Goal: Task Accomplishment & Management: Use online tool/utility

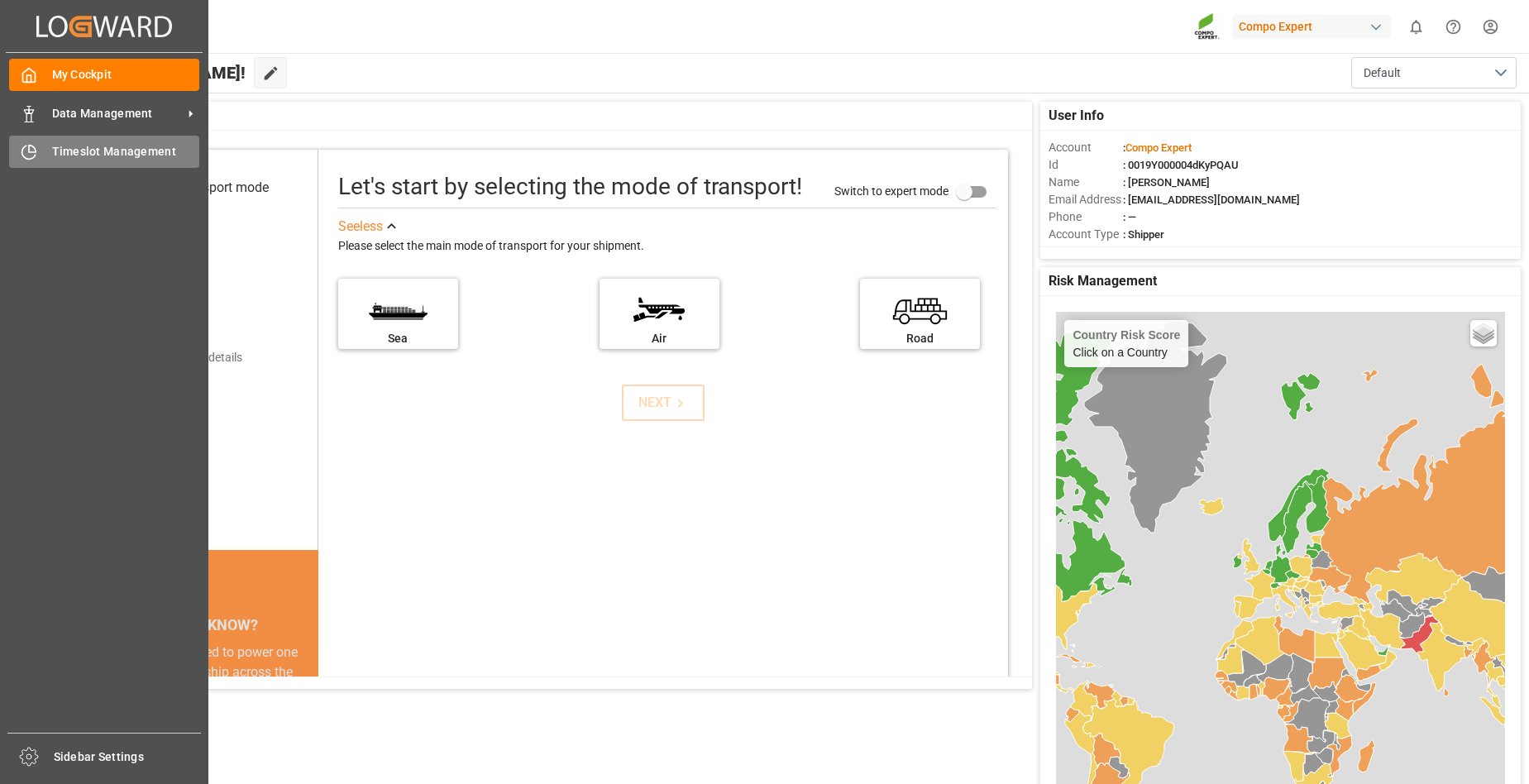
click at [107, 149] on span "Timeslot Management" at bounding box center [126, 151] width 148 height 17
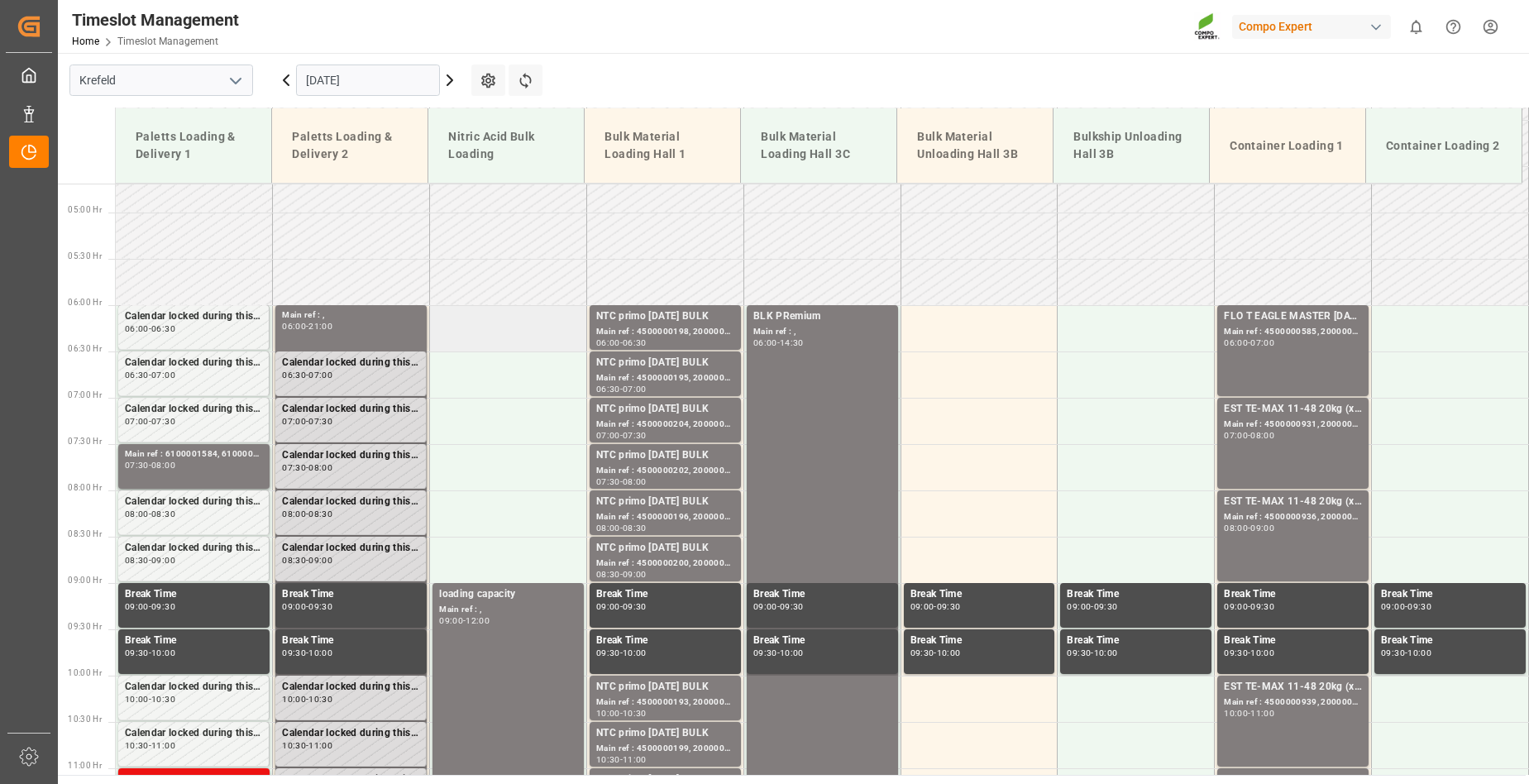
scroll to position [377, 0]
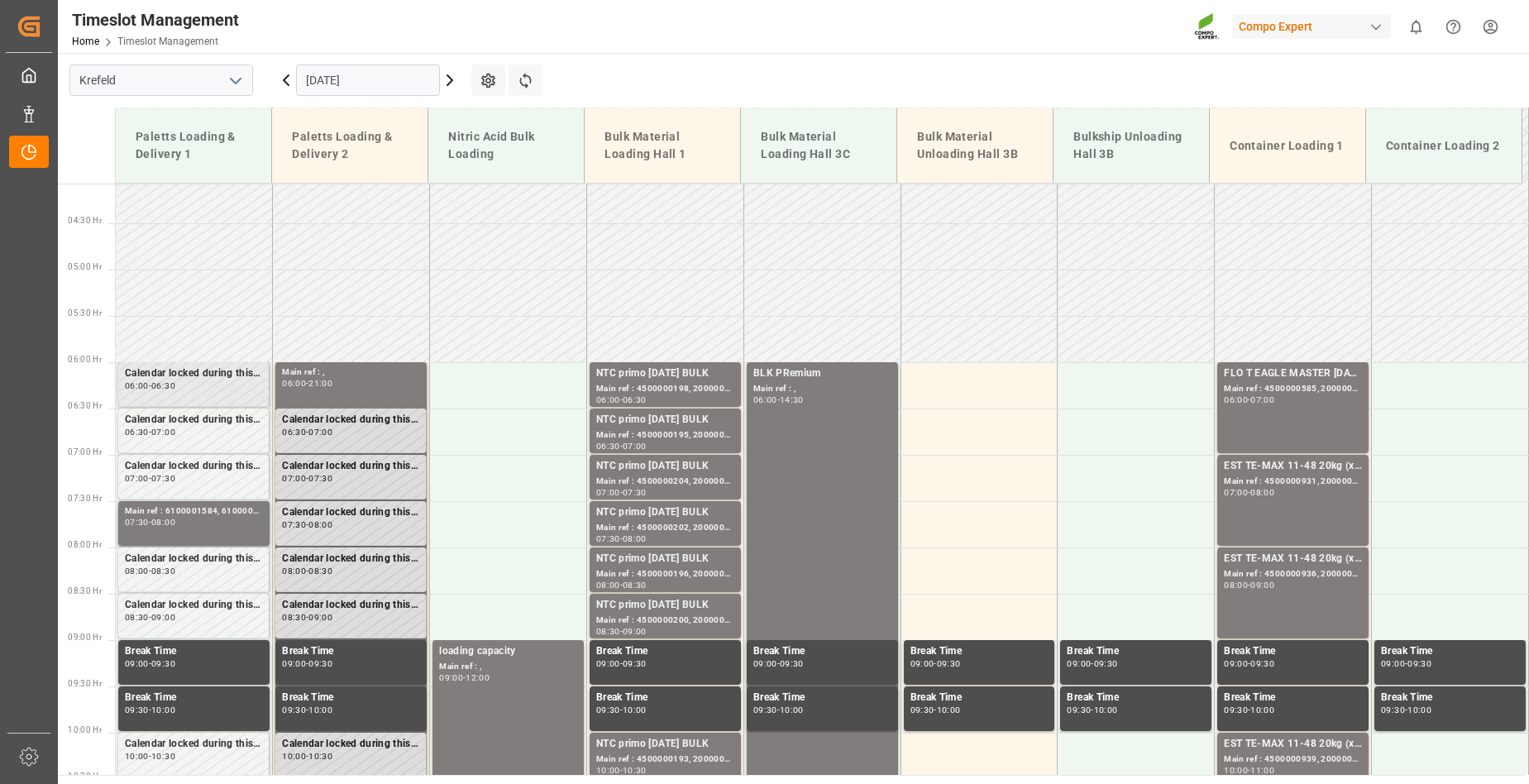
click at [165, 394] on div "Calendar locked during this period. 06:00 - 06:30" at bounding box center [194, 383] width 137 height 37
click at [176, 387] on div "06:30" at bounding box center [163, 385] width 24 height 7
click at [490, 370] on td at bounding box center [508, 384] width 157 height 46
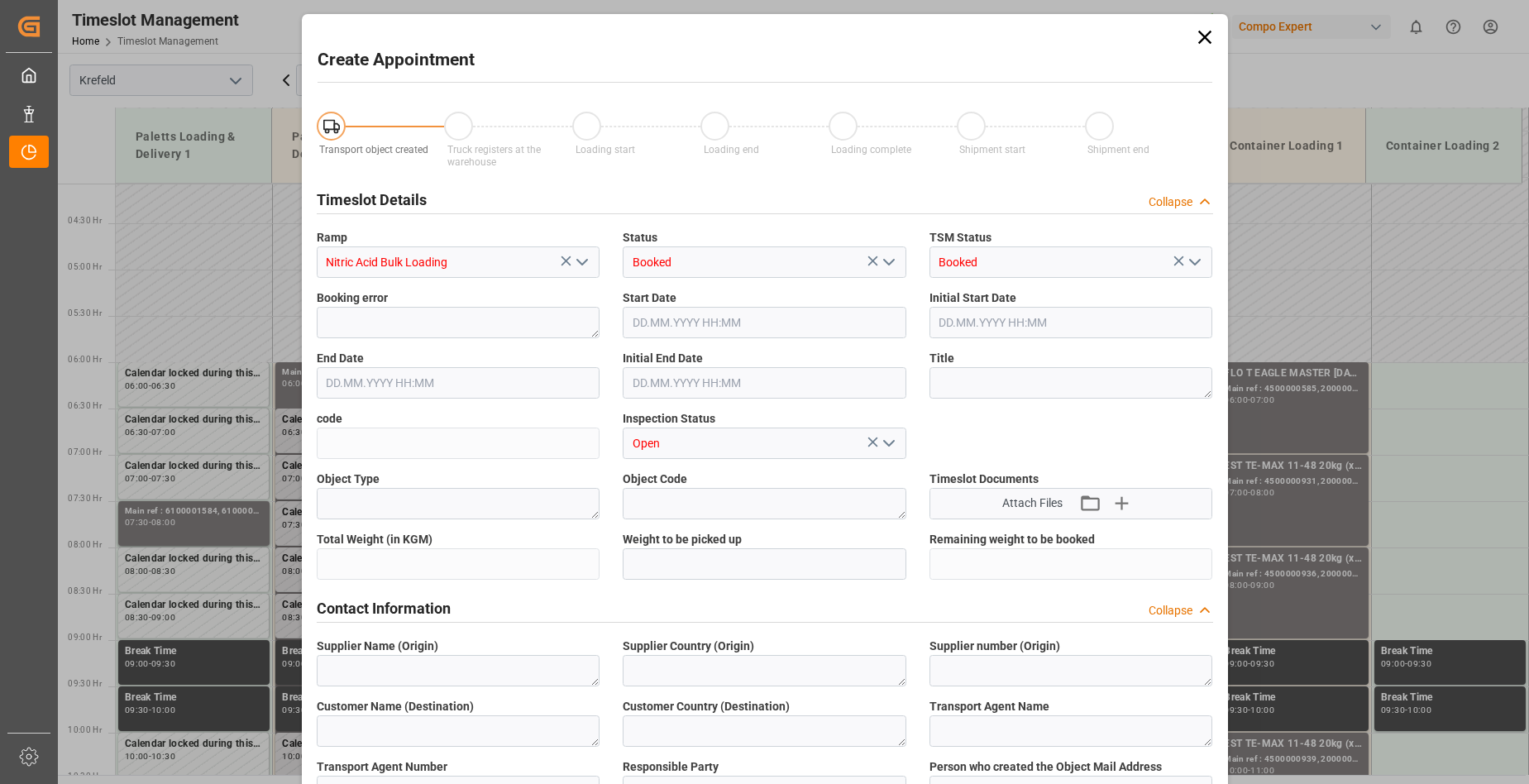
type input "[DATE] 06:00"
type input "[DATE] 06:30"
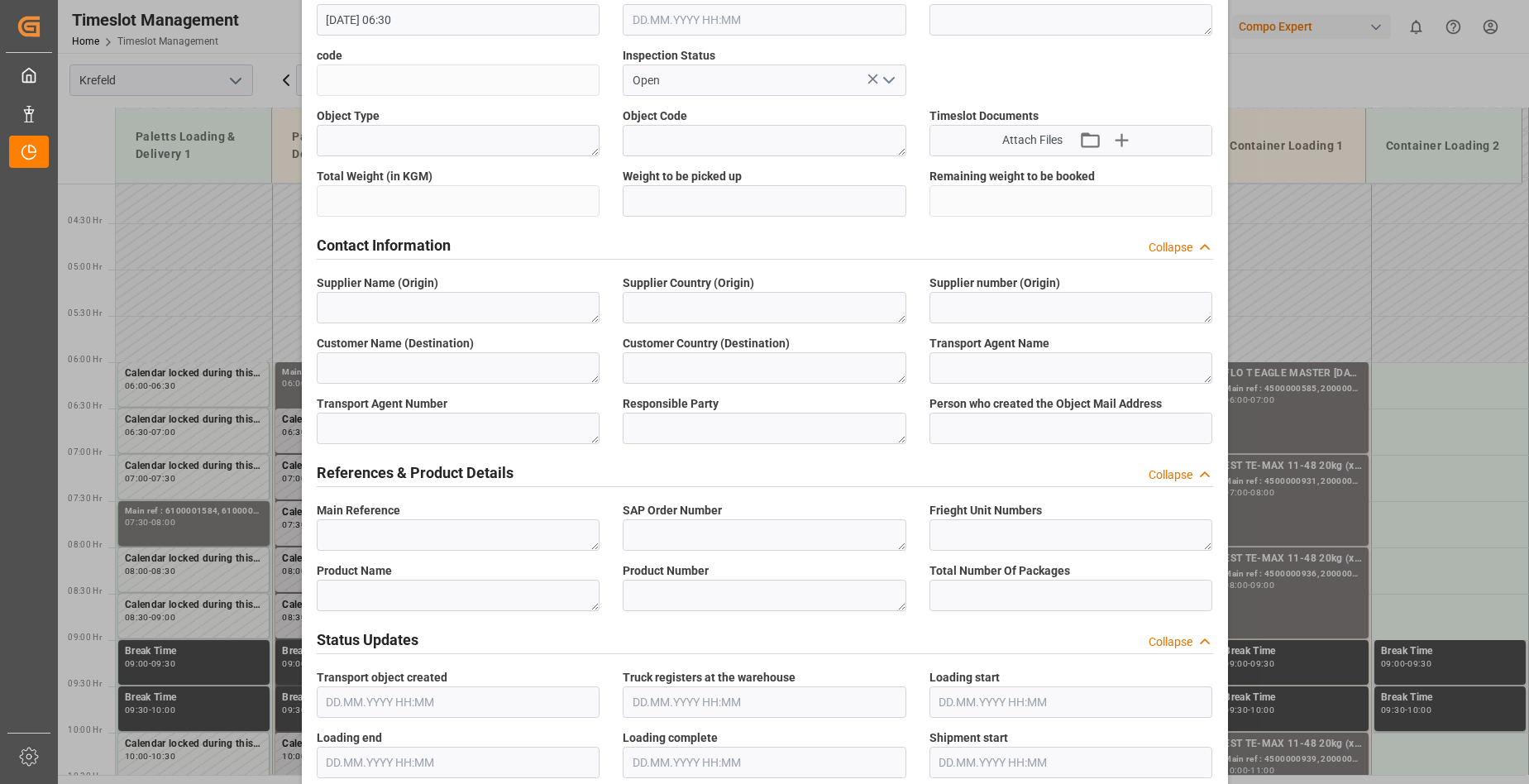
scroll to position [0, 0]
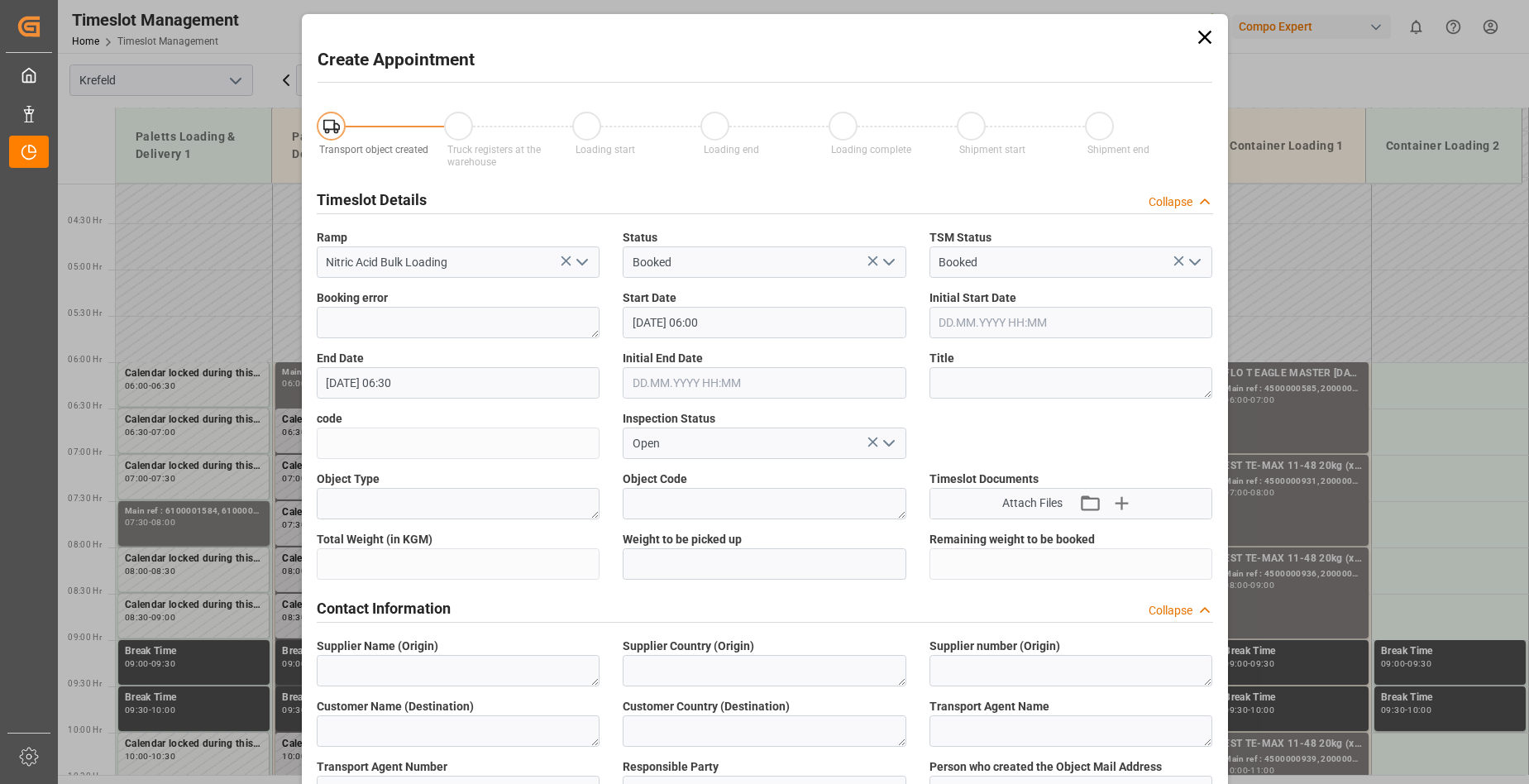
click at [1199, 35] on icon at bounding box center [1204, 37] width 14 height 14
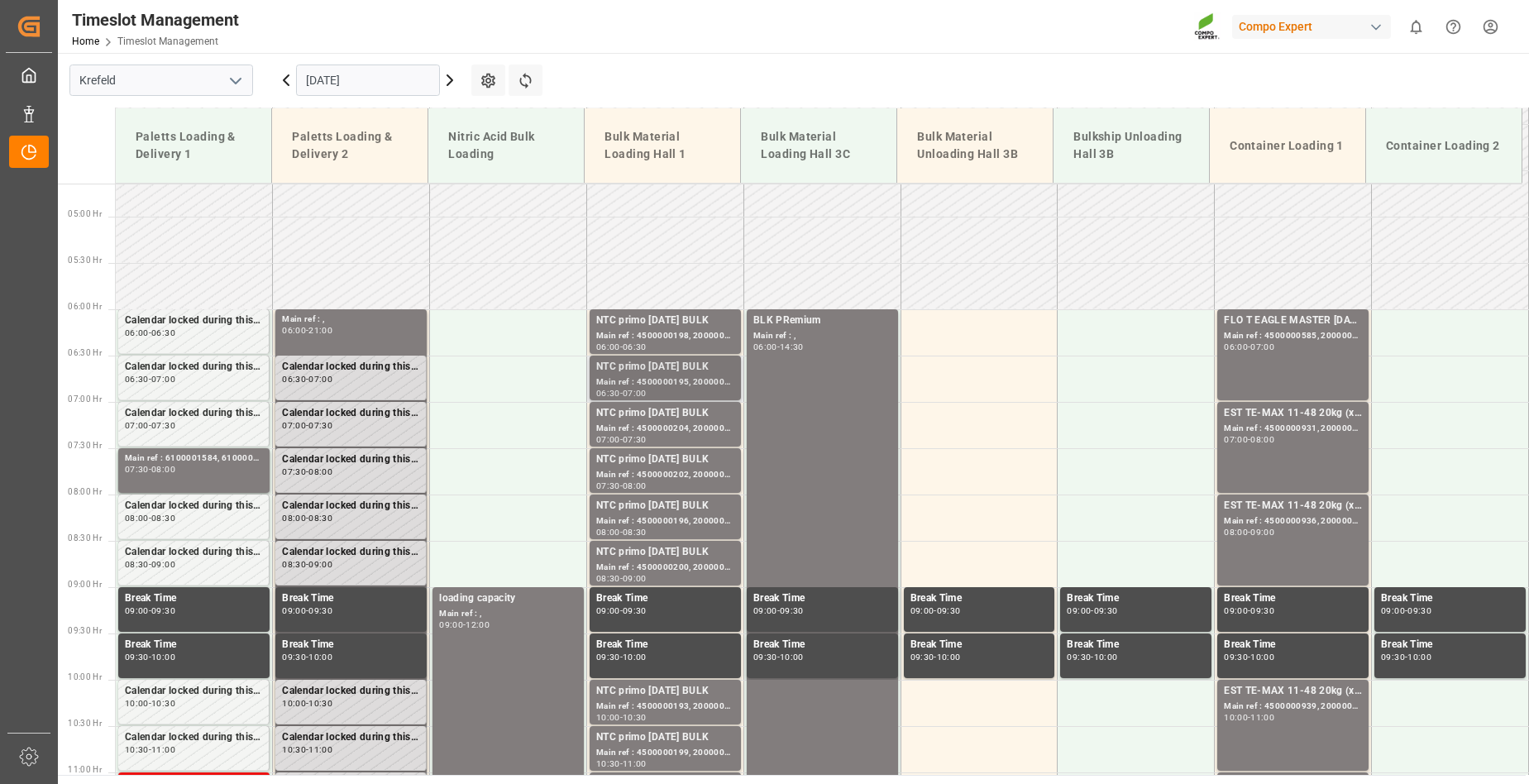
scroll to position [377, 0]
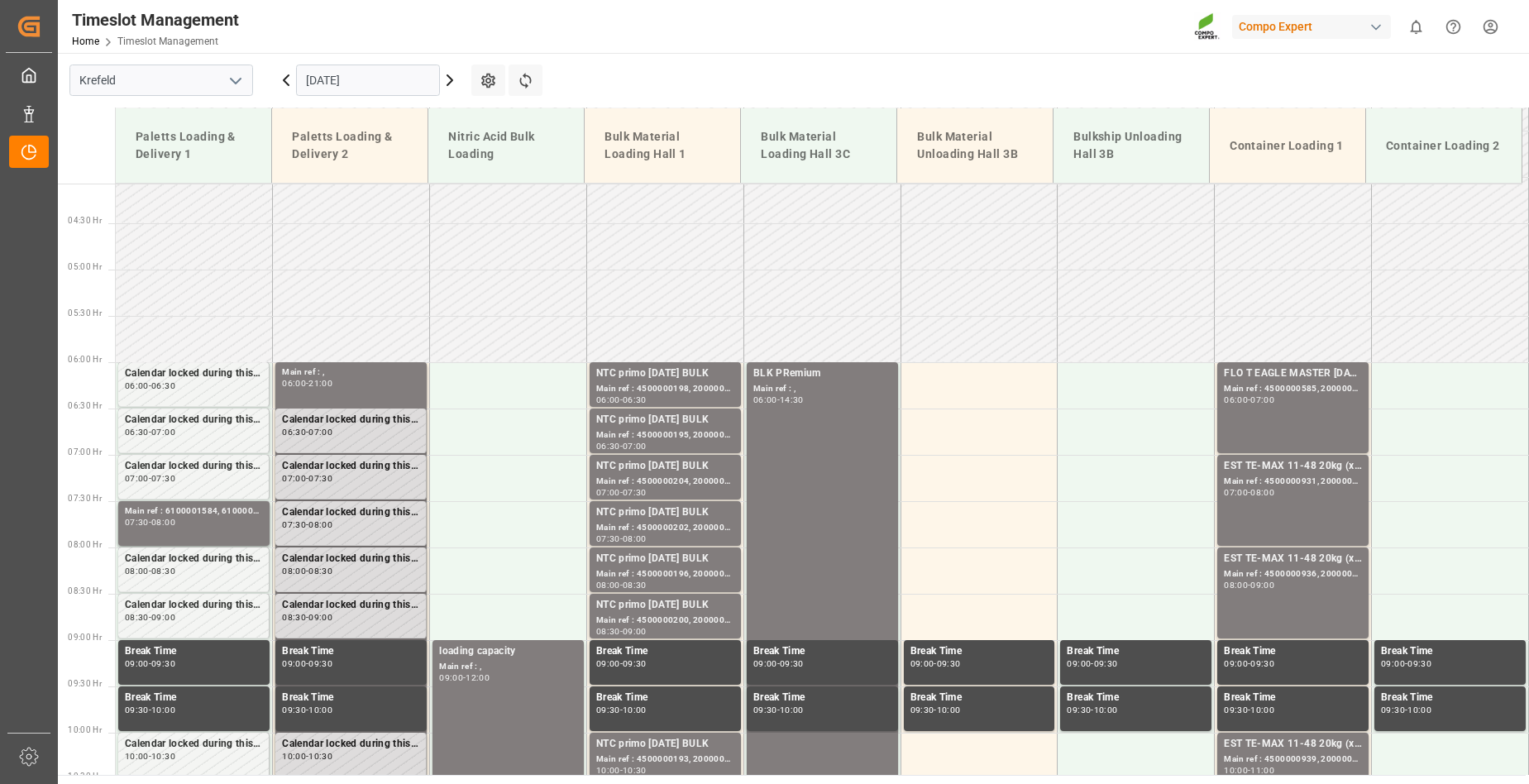
click at [449, 78] on icon at bounding box center [450, 80] width 20 height 20
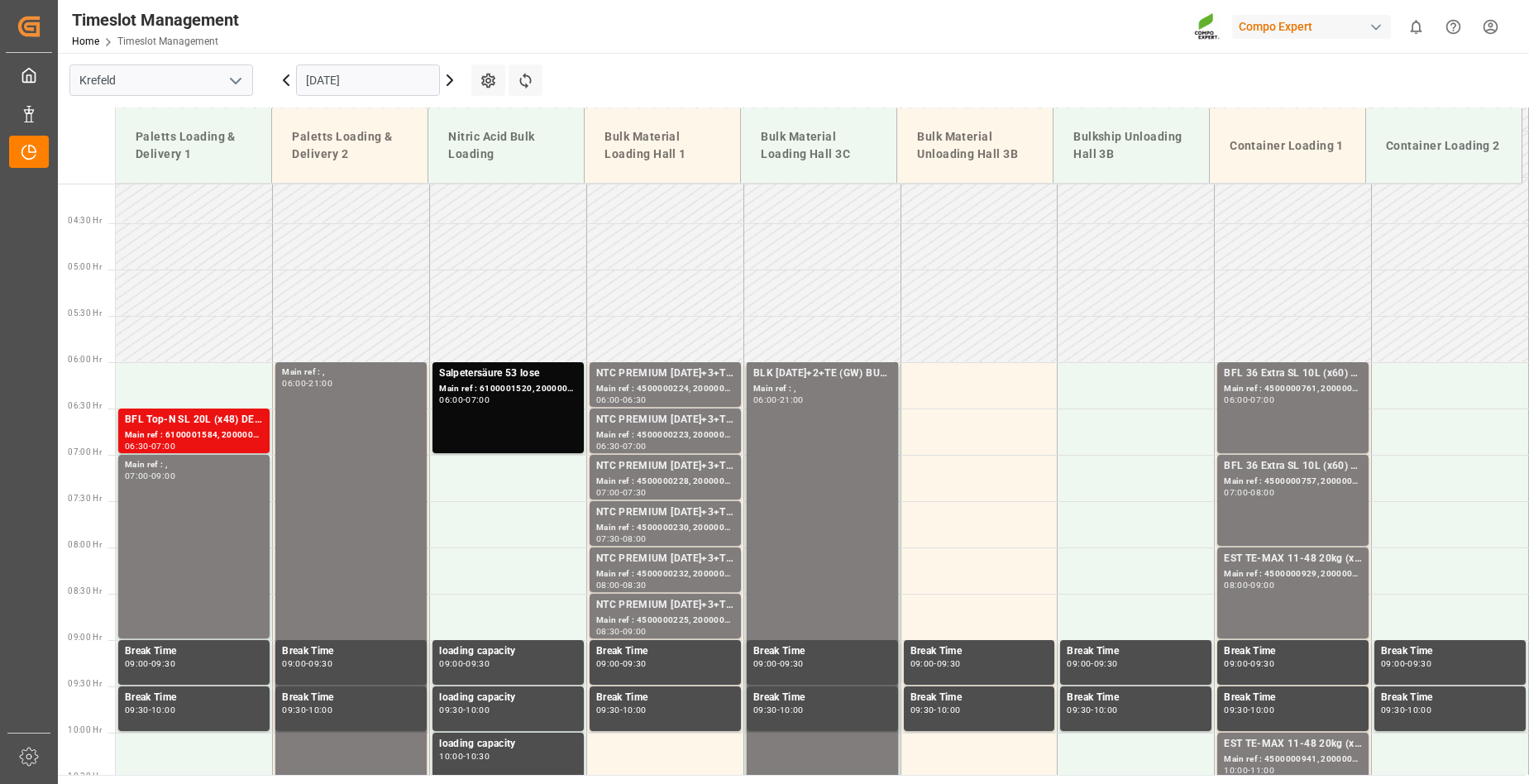
click at [285, 79] on icon at bounding box center [286, 80] width 5 height 10
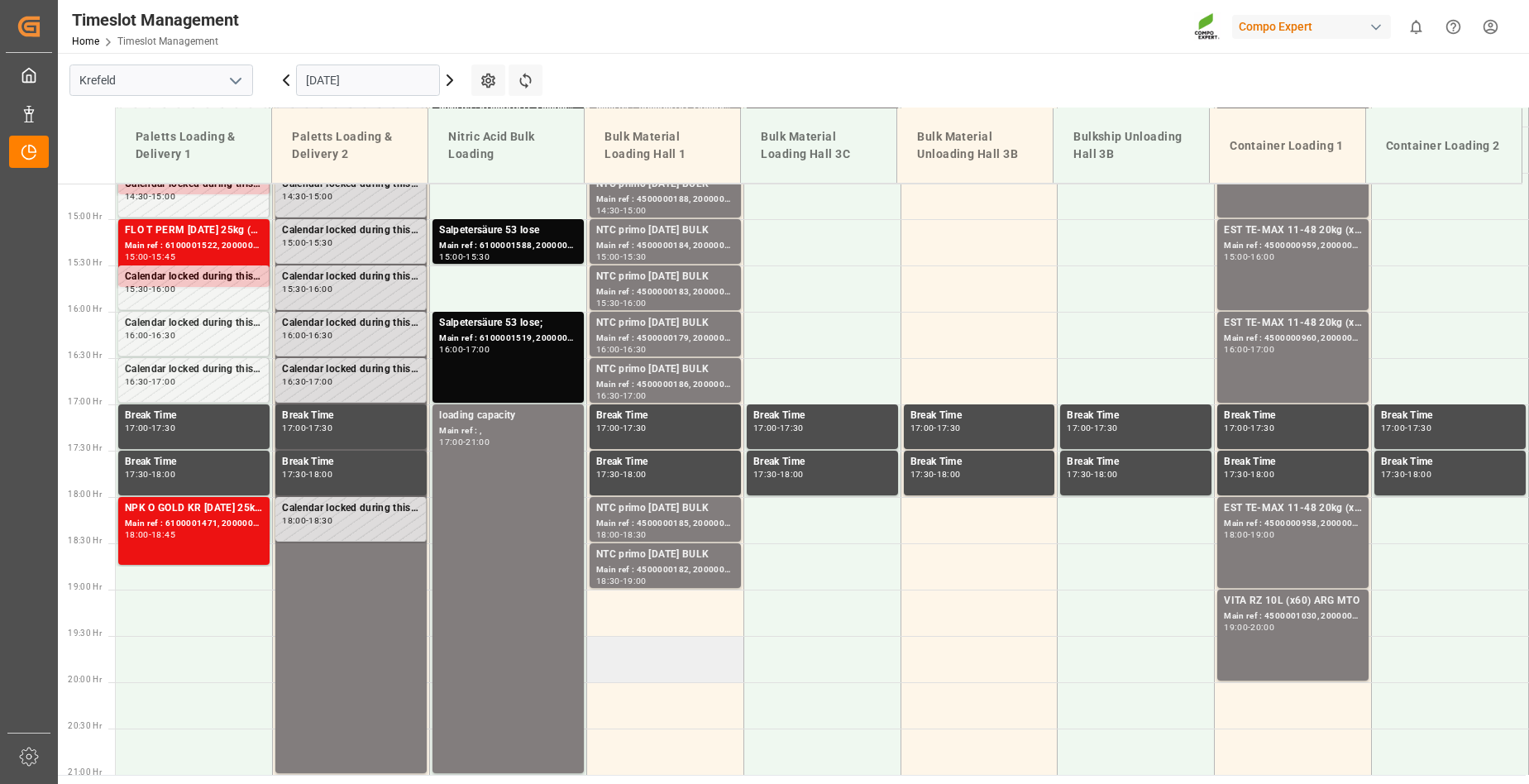
scroll to position [1369, 0]
